Goal: Check status: Check status

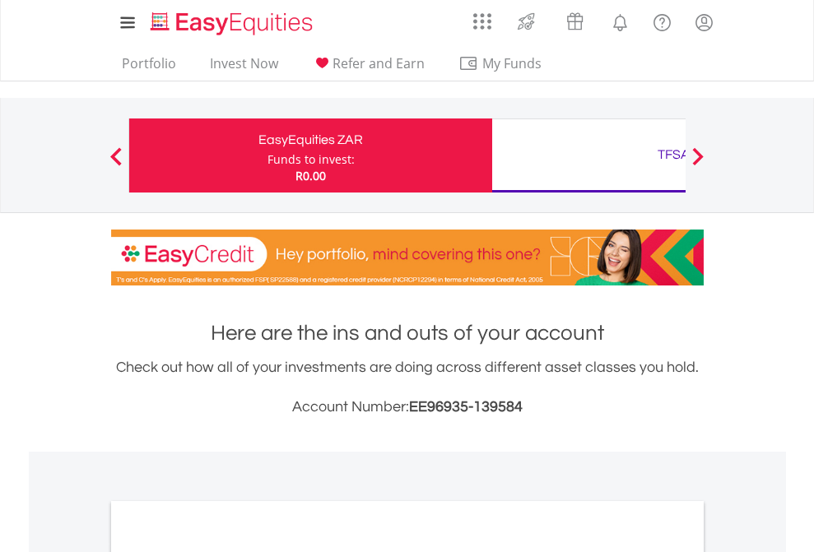
click at [267, 156] on div "Funds to invest:" at bounding box center [310, 159] width 87 height 16
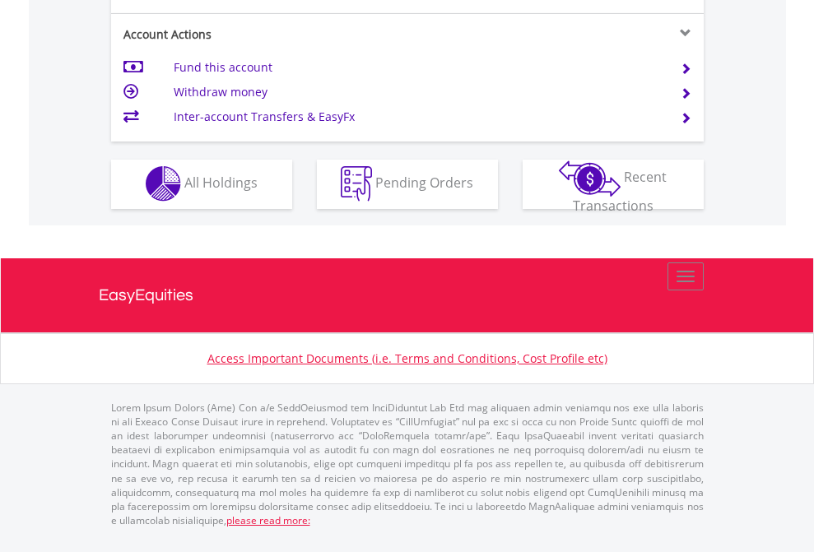
scroll to position [1539, 0]
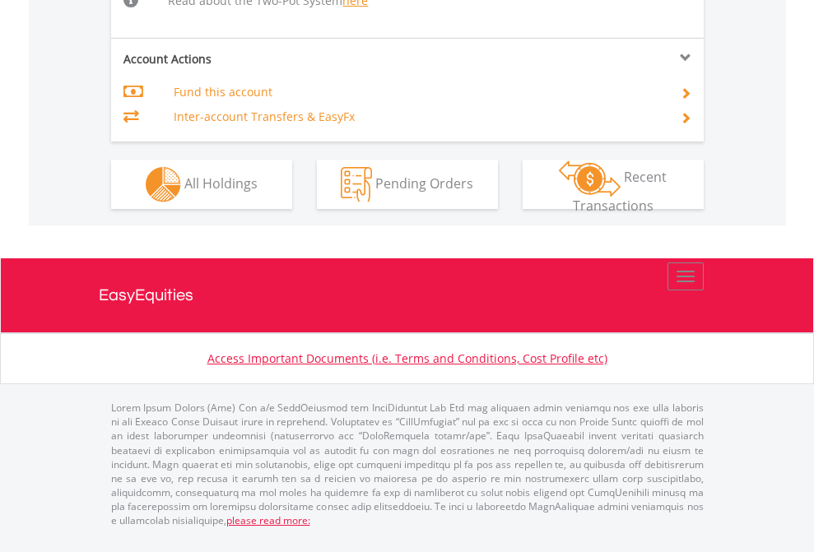
scroll to position [1739, 0]
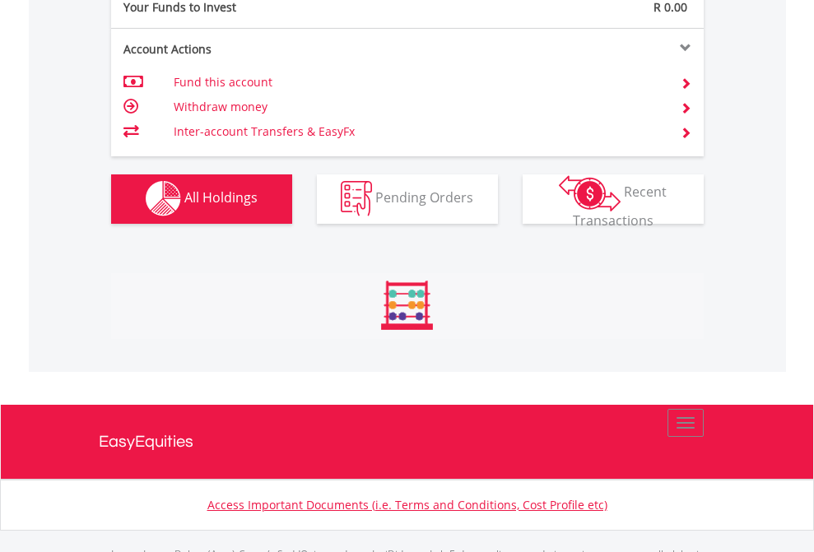
scroll to position [1629, 0]
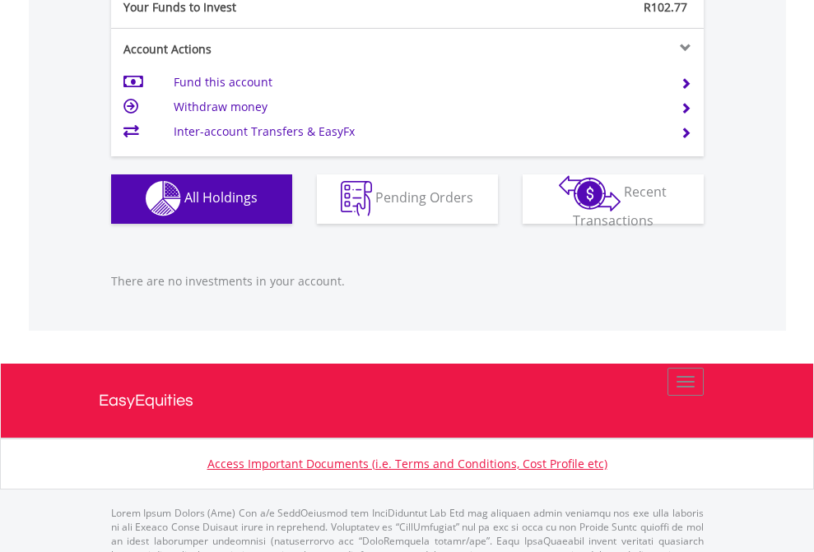
scroll to position [1629, 0]
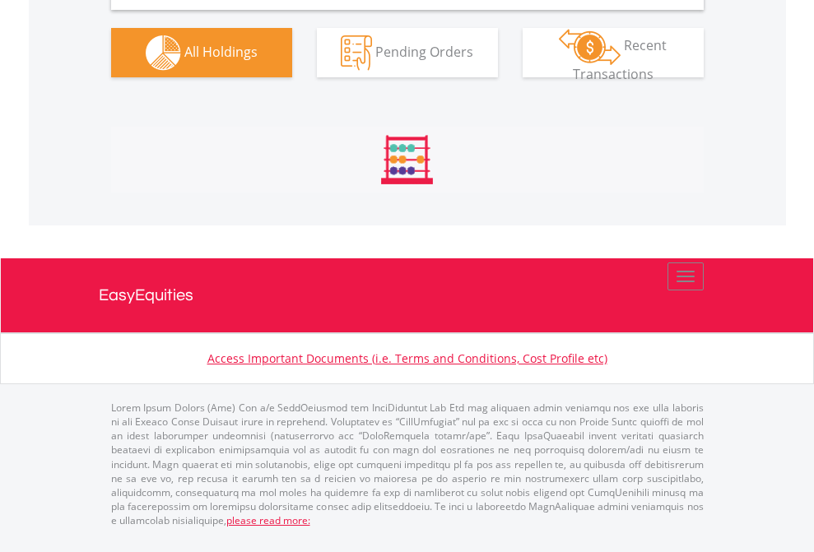
scroll to position [1638, 0]
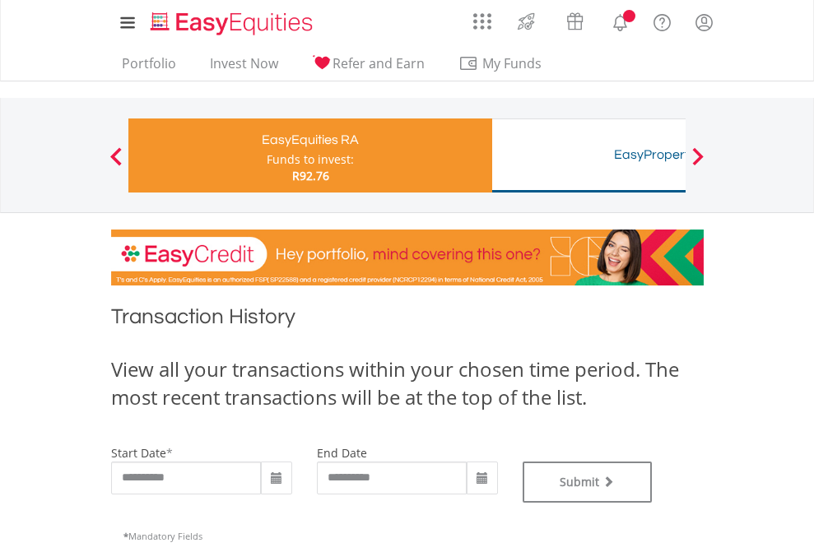
type input "**********"
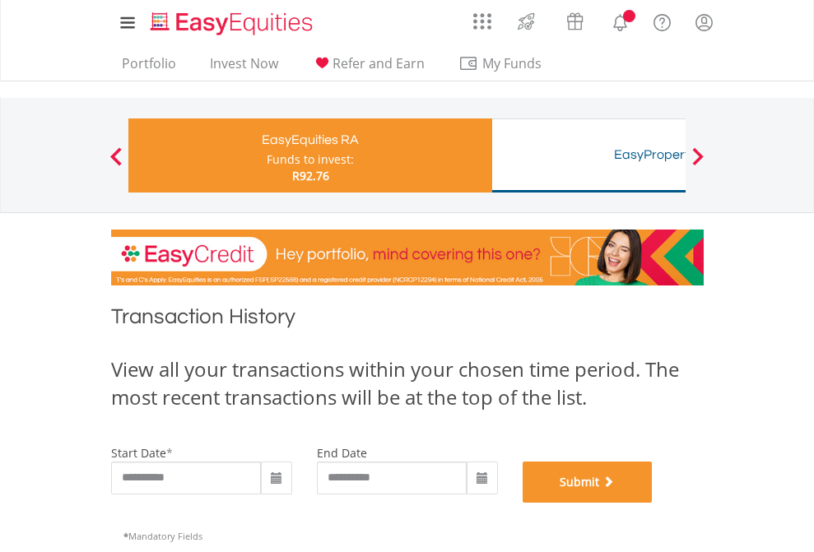
click at [652, 503] on button "Submit" at bounding box center [587, 482] width 130 height 41
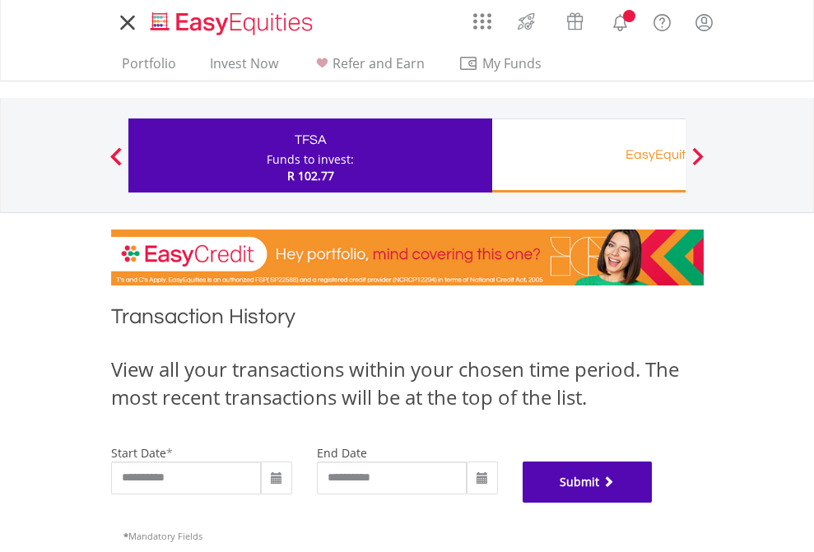
click at [652, 503] on button "Submit" at bounding box center [587, 482] width 130 height 41
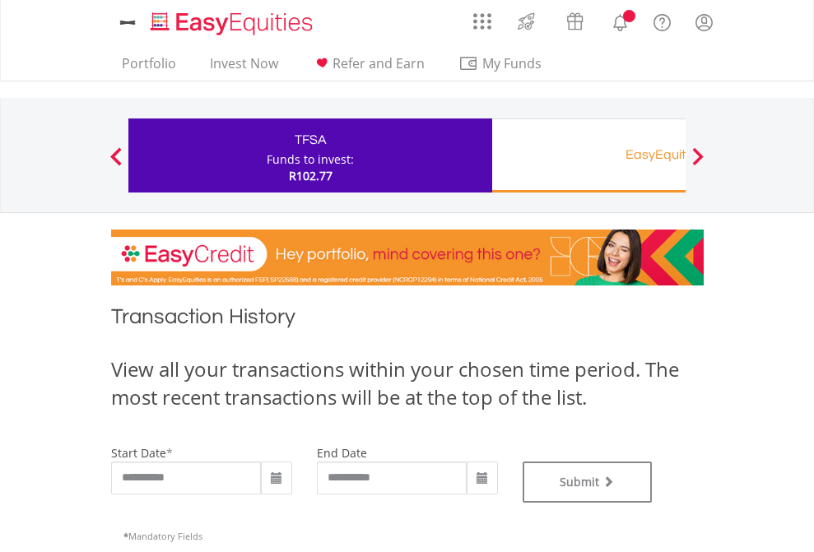
click at [588, 156] on div "EasyEquities RA" at bounding box center [673, 154] width 343 height 23
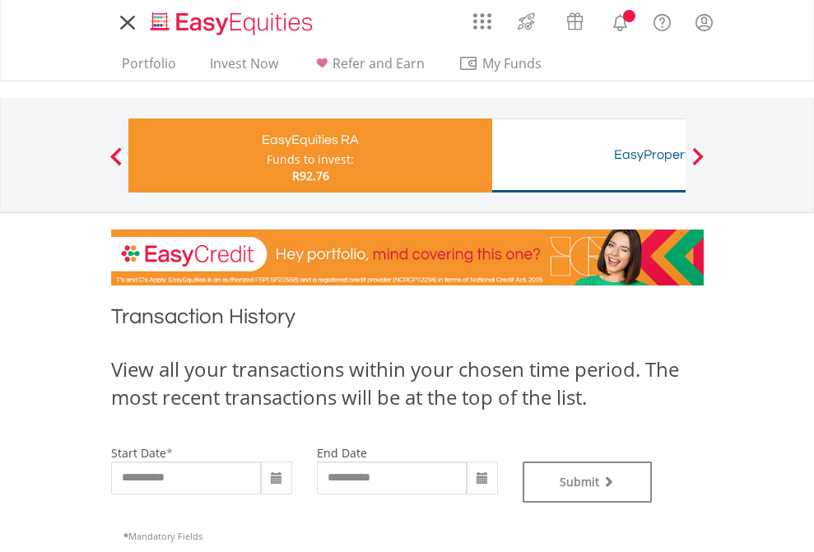
type input "**********"
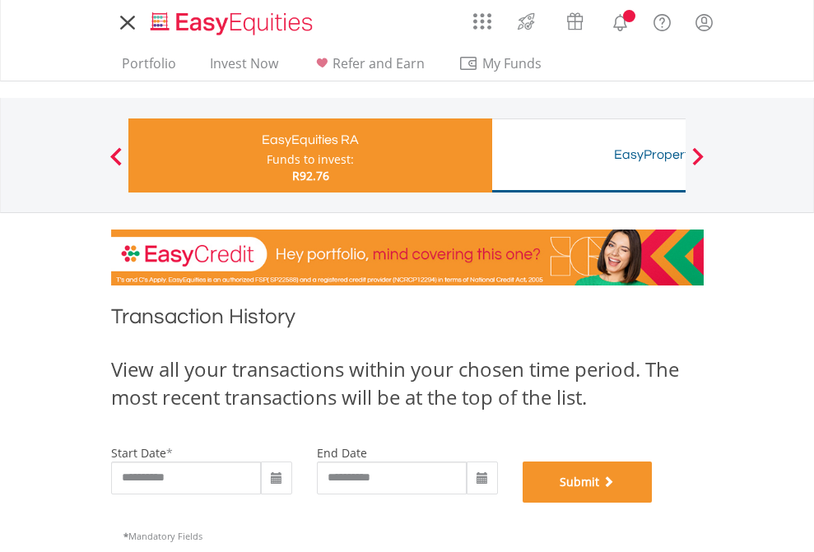
click at [652, 503] on button "Submit" at bounding box center [587, 482] width 130 height 41
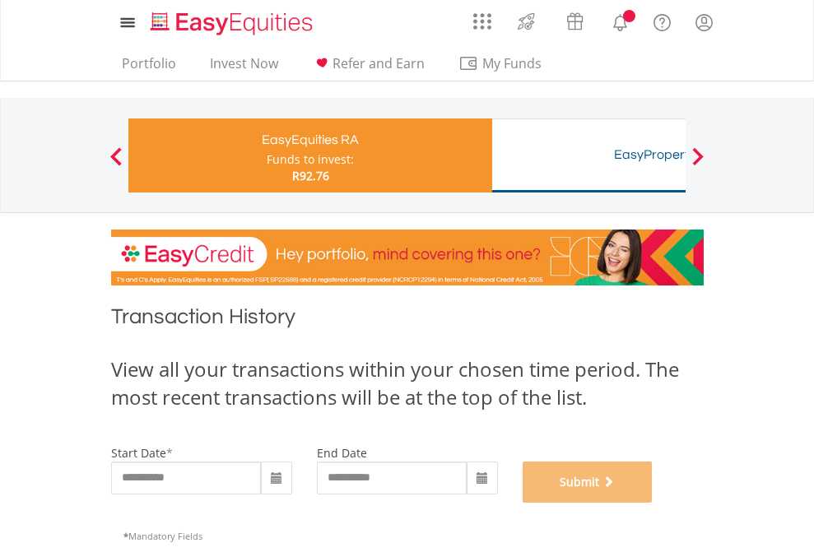
scroll to position [667, 0]
